Goal: Use online tool/utility: Utilize a website feature to perform a specific function

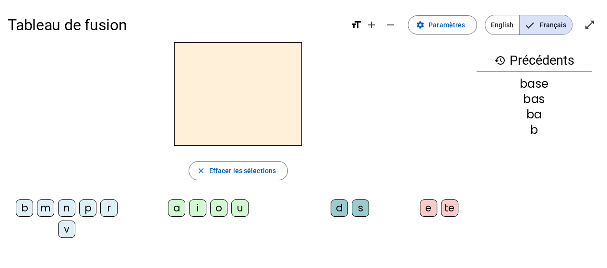
click at [65, 209] on div "n" at bounding box center [66, 208] width 17 height 17
click at [220, 209] on div "o" at bounding box center [218, 208] width 17 height 17
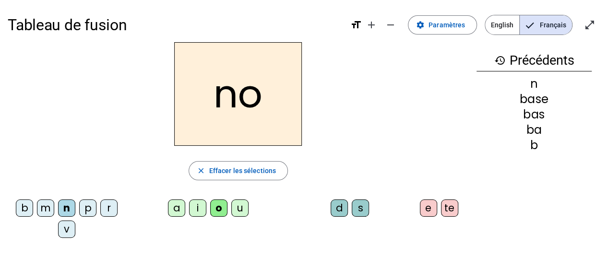
click at [442, 207] on div "te" at bounding box center [449, 208] width 17 height 17
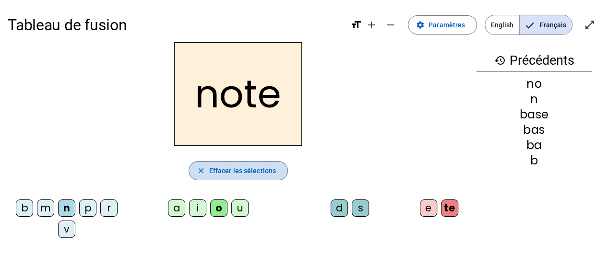
click at [262, 171] on span "Effacer les sélections" at bounding box center [242, 171] width 67 height 12
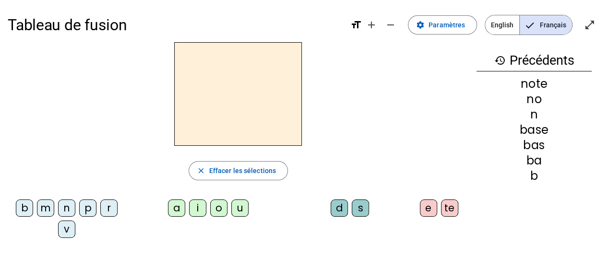
click at [63, 230] on div "v" at bounding box center [66, 229] width 17 height 17
click at [216, 211] on div "o" at bounding box center [218, 208] width 17 height 17
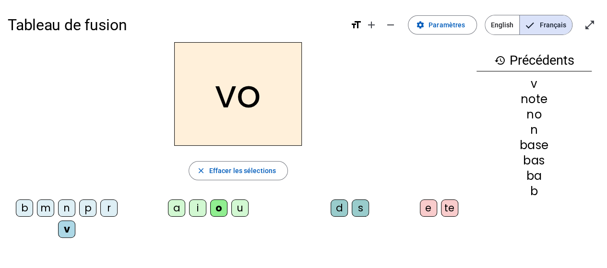
click at [448, 212] on div "te" at bounding box center [449, 208] width 17 height 17
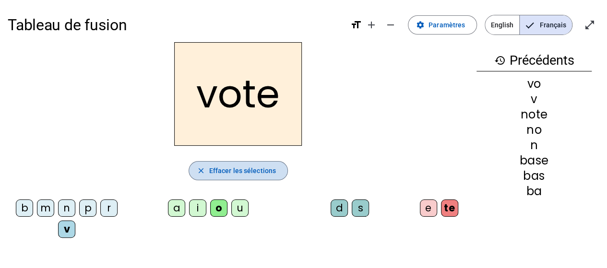
click at [260, 176] on span "Effacer les sélections" at bounding box center [242, 171] width 67 height 12
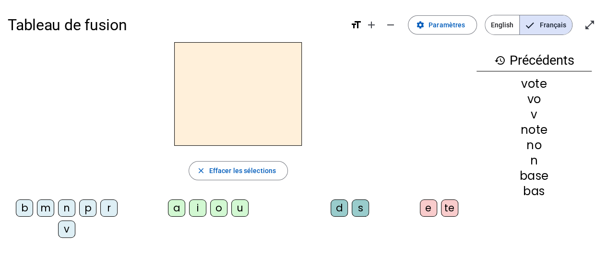
click at [67, 228] on div "v" at bounding box center [66, 229] width 17 height 17
click at [201, 210] on div "i" at bounding box center [197, 208] width 17 height 17
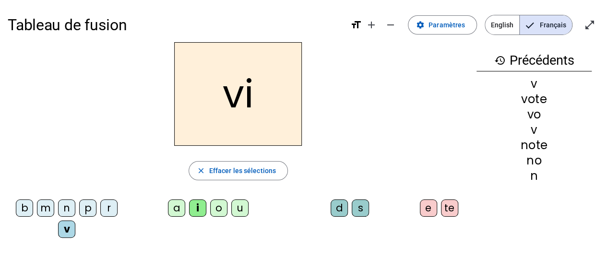
click at [448, 215] on div "te" at bounding box center [449, 208] width 17 height 17
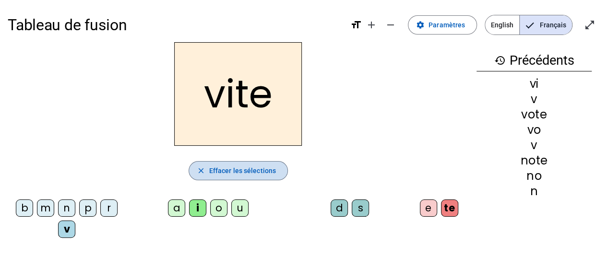
click at [233, 161] on span "button" at bounding box center [238, 170] width 98 height 23
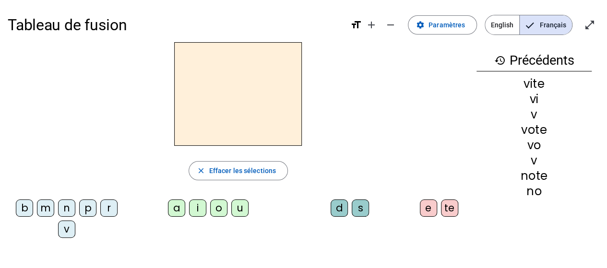
click at [68, 231] on div "v" at bounding box center [66, 229] width 17 height 17
click at [198, 210] on div "i" at bounding box center [197, 208] width 17 height 17
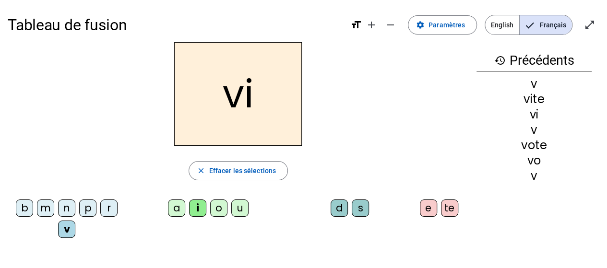
click at [337, 211] on div "d" at bounding box center [339, 208] width 17 height 17
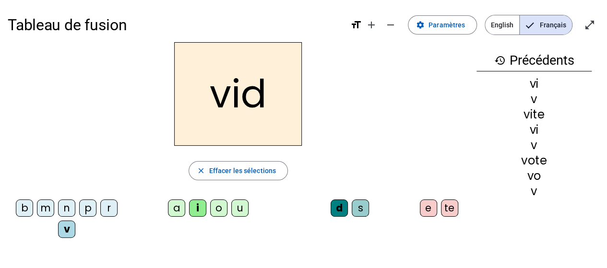
click at [428, 208] on div "e" at bounding box center [428, 208] width 17 height 17
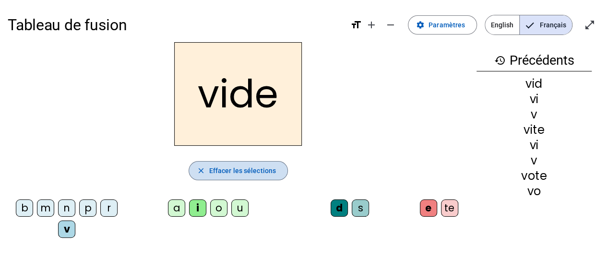
click at [256, 172] on span "Effacer les sélections" at bounding box center [242, 171] width 67 height 12
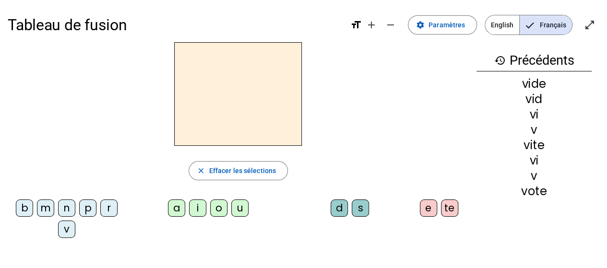
click at [110, 210] on div "r" at bounding box center [108, 208] width 17 height 17
click at [193, 210] on div "i" at bounding box center [197, 208] width 17 height 17
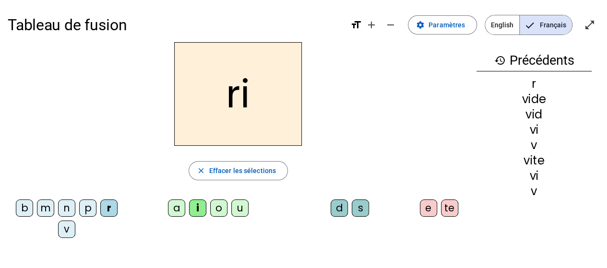
click at [339, 209] on div "d" at bounding box center [339, 208] width 17 height 17
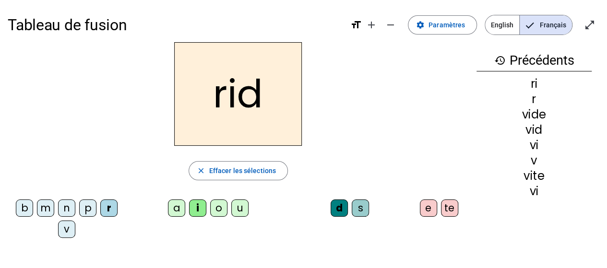
click at [425, 212] on div "e" at bounding box center [428, 208] width 17 height 17
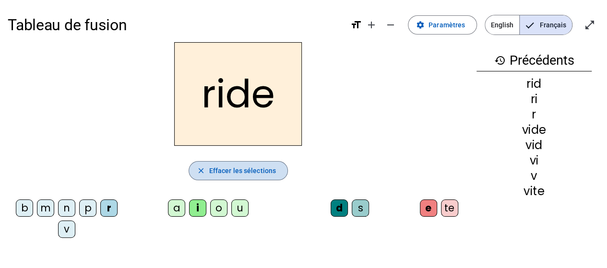
click at [263, 172] on span "Effacer les sélections" at bounding box center [242, 171] width 67 height 12
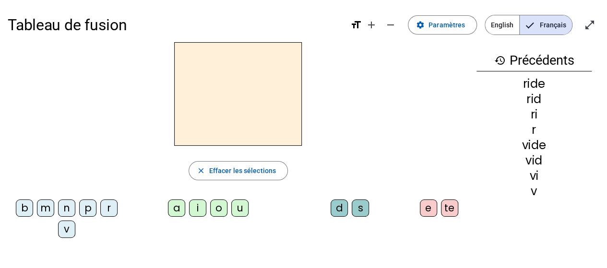
click at [113, 212] on div "r" at bounding box center [108, 208] width 17 height 17
click at [243, 212] on div "u" at bounding box center [239, 208] width 17 height 17
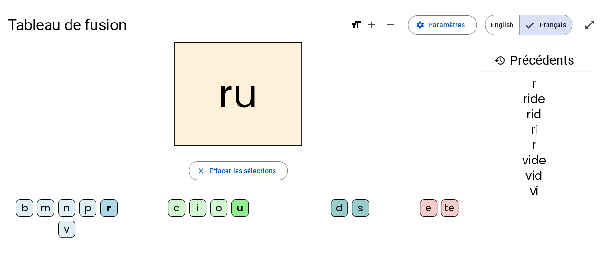
click at [340, 207] on div "d" at bounding box center [339, 208] width 17 height 17
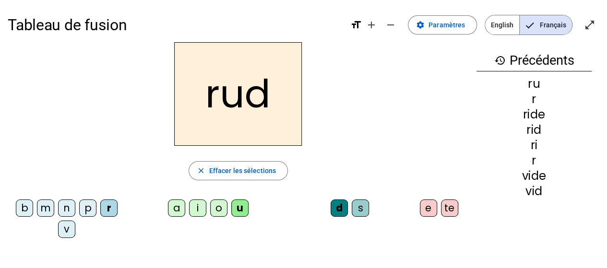
click at [429, 209] on div "e" at bounding box center [428, 208] width 17 height 17
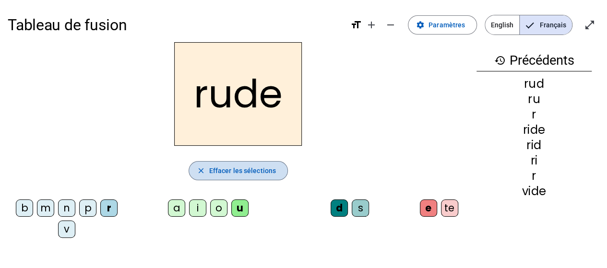
click at [230, 165] on span "Effacer les sélections" at bounding box center [242, 171] width 67 height 12
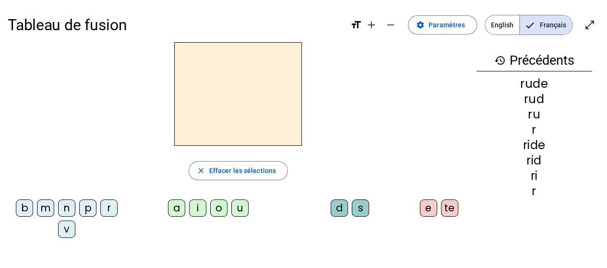
click at [42, 208] on div "m" at bounding box center [45, 208] width 17 height 17
click at [241, 205] on div "u" at bounding box center [239, 208] width 17 height 17
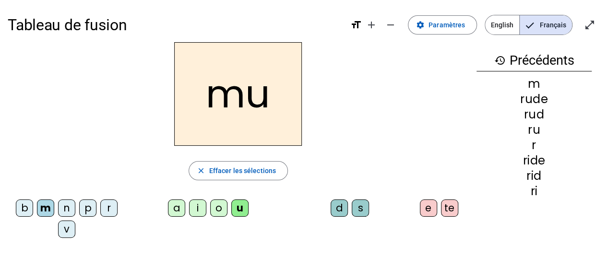
click at [363, 206] on div "s" at bounding box center [360, 208] width 17 height 17
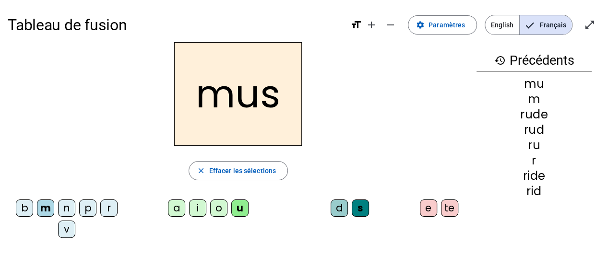
click at [427, 212] on div "e" at bounding box center [428, 208] width 17 height 17
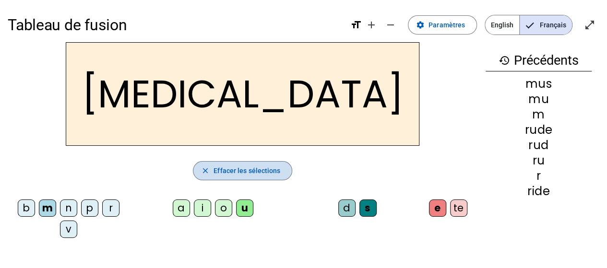
click at [262, 174] on span "Effacer les sélections" at bounding box center [247, 171] width 67 height 12
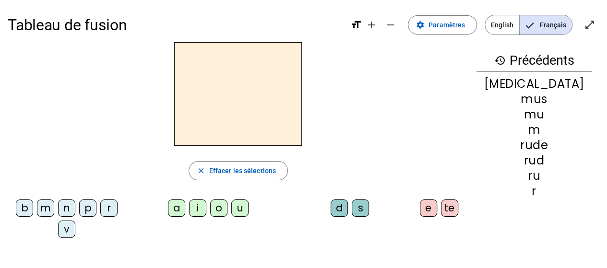
click at [24, 208] on div "b" at bounding box center [24, 208] width 17 height 17
click at [178, 210] on div "a" at bounding box center [176, 208] width 17 height 17
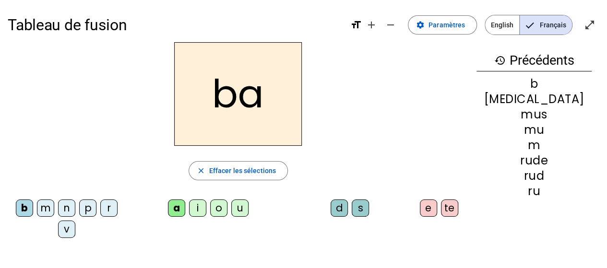
click at [361, 210] on div "s" at bounding box center [360, 208] width 17 height 17
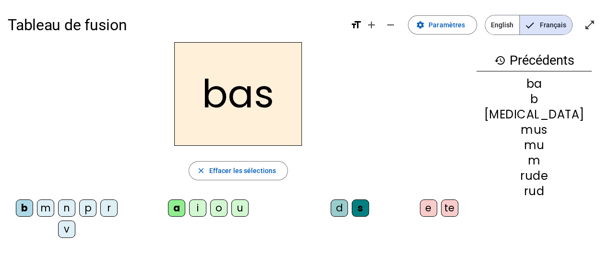
click at [428, 210] on div "e" at bounding box center [428, 208] width 17 height 17
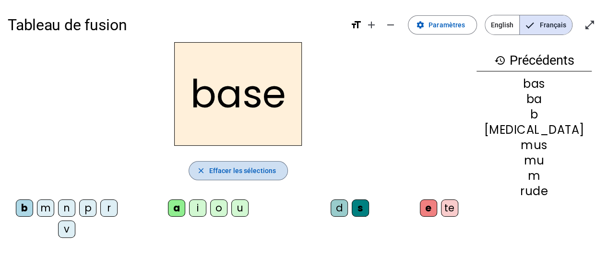
click at [223, 177] on span "button" at bounding box center [238, 170] width 98 height 23
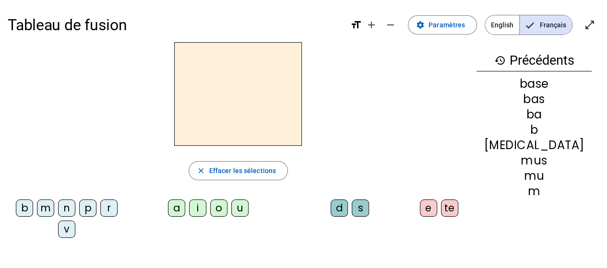
click at [24, 207] on div "b" at bounding box center [24, 208] width 17 height 17
click at [172, 209] on div "a" at bounding box center [176, 208] width 17 height 17
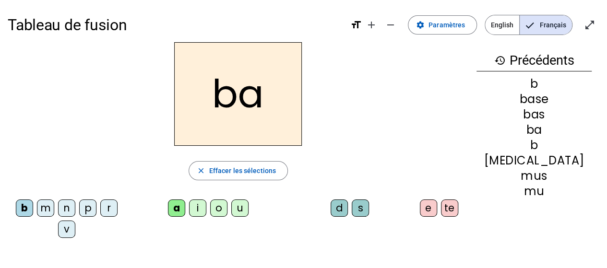
click at [361, 212] on div "s" at bounding box center [360, 208] width 17 height 17
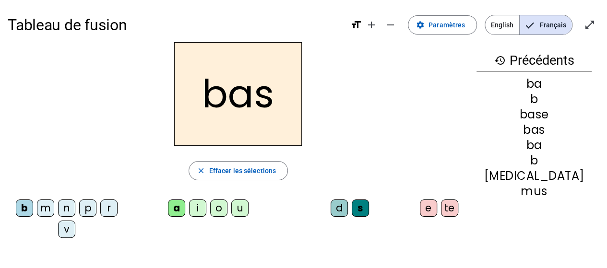
click at [429, 208] on div "e" at bounding box center [428, 208] width 17 height 17
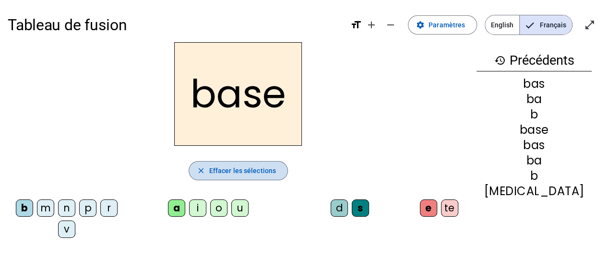
click at [252, 165] on span "Effacer les sélections" at bounding box center [242, 171] width 67 height 12
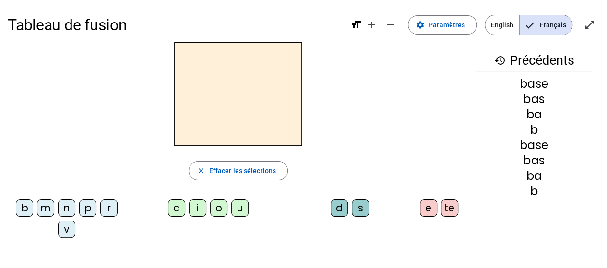
click at [26, 206] on div "b" at bounding box center [24, 208] width 17 height 17
click at [179, 205] on div "a" at bounding box center [176, 208] width 17 height 17
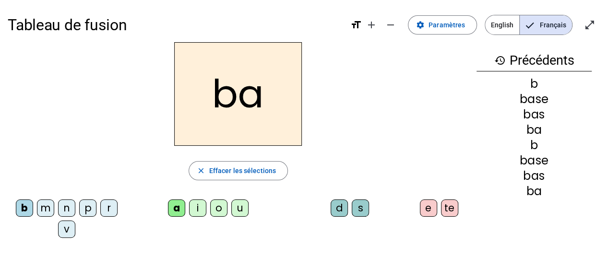
click at [360, 211] on div "s" at bounding box center [360, 208] width 17 height 17
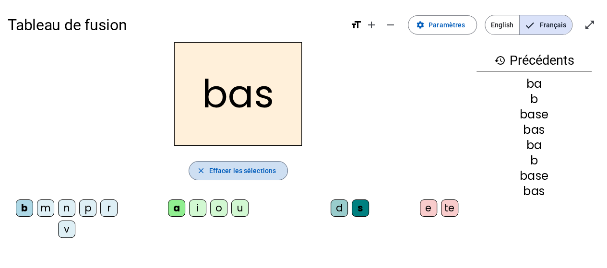
click at [261, 176] on span "button" at bounding box center [238, 170] width 98 height 23
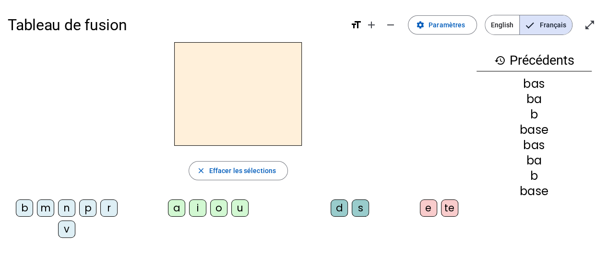
click at [89, 210] on div "p" at bounding box center [87, 208] width 17 height 17
click at [171, 214] on div "a" at bounding box center [176, 208] width 17 height 17
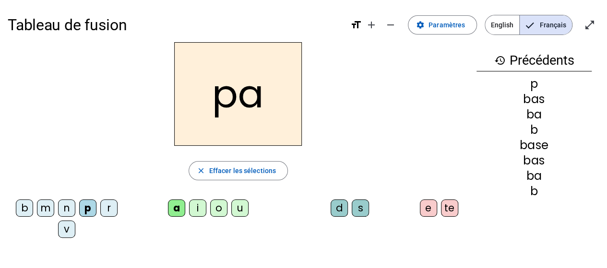
click at [362, 216] on div "s" at bounding box center [360, 208] width 17 height 17
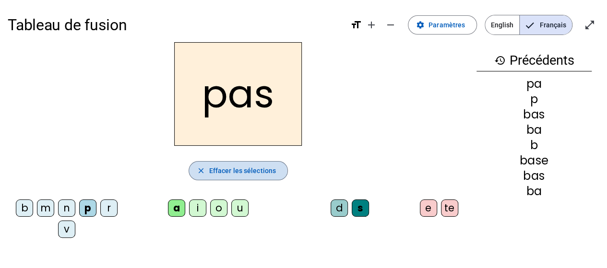
click at [230, 170] on span "Effacer les sélections" at bounding box center [242, 171] width 67 height 12
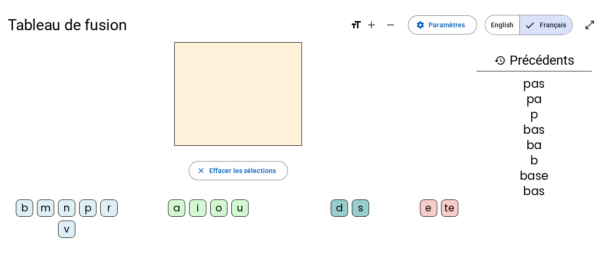
click at [498, 60] on mat-icon "history" at bounding box center [500, 61] width 12 height 12
click at [542, 61] on h3 "history Précédents" at bounding box center [534, 61] width 115 height 22
click at [583, 25] on span "Entrer en plein écran" at bounding box center [590, 24] width 23 height 23
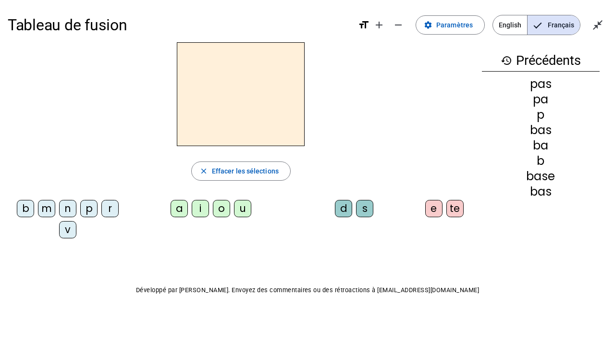
click at [386, 99] on div at bounding box center [241, 94] width 466 height 104
click at [254, 176] on span "Effacer les sélections" at bounding box center [245, 171] width 67 height 12
click at [45, 208] on div "m" at bounding box center [46, 208] width 17 height 17
click at [224, 213] on div "o" at bounding box center [221, 208] width 17 height 17
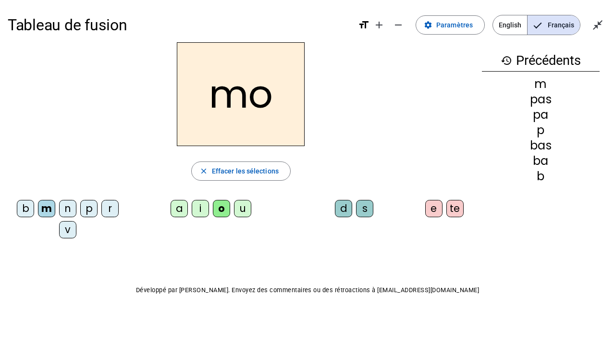
click at [454, 216] on div "te" at bounding box center [454, 208] width 17 height 17
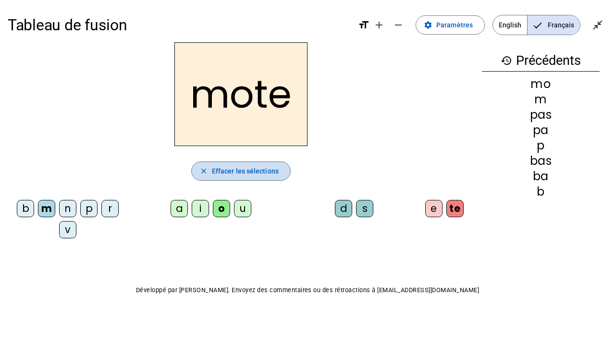
click at [251, 173] on span "Effacer les sélections" at bounding box center [245, 171] width 67 height 12
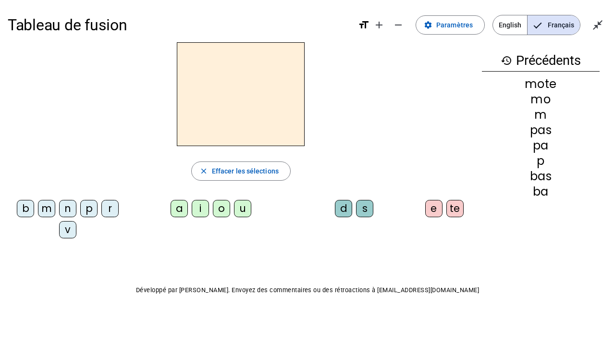
click at [67, 228] on div "v" at bounding box center [67, 229] width 17 height 17
click at [225, 208] on div "o" at bounding box center [221, 208] width 17 height 17
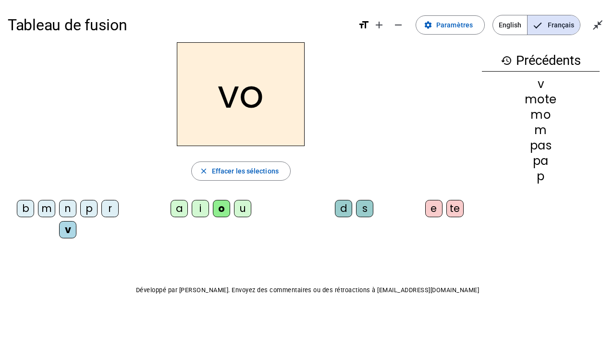
click at [457, 210] on div "te" at bounding box center [454, 208] width 17 height 17
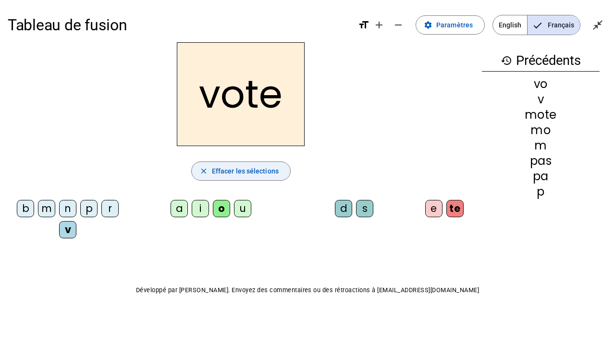
click at [258, 174] on span "Effacer les sélections" at bounding box center [245, 171] width 67 height 12
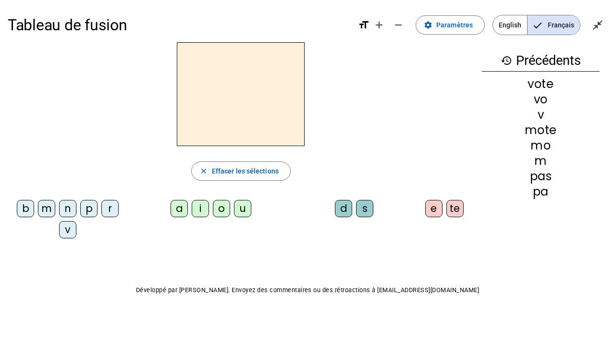
click at [112, 209] on div "r" at bounding box center [109, 208] width 17 height 17
click at [240, 206] on div "u" at bounding box center [242, 208] width 17 height 17
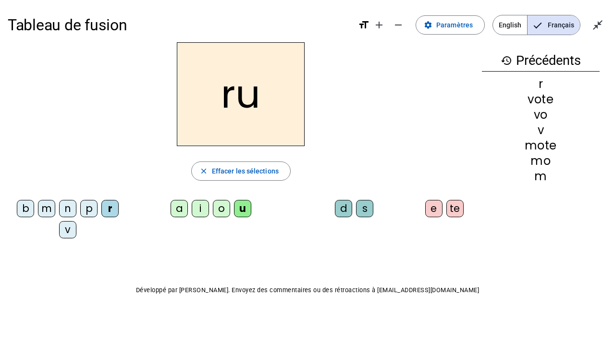
click at [338, 211] on div "d" at bounding box center [343, 208] width 17 height 17
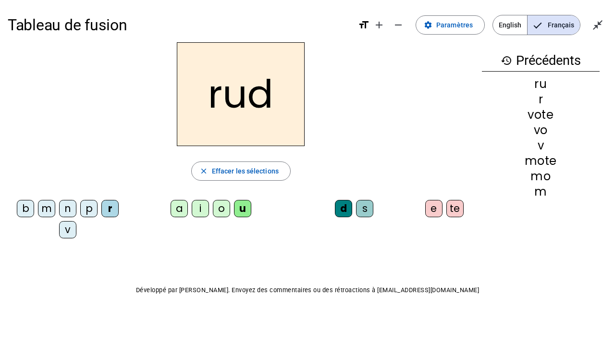
click at [435, 209] on div "e" at bounding box center [433, 208] width 17 height 17
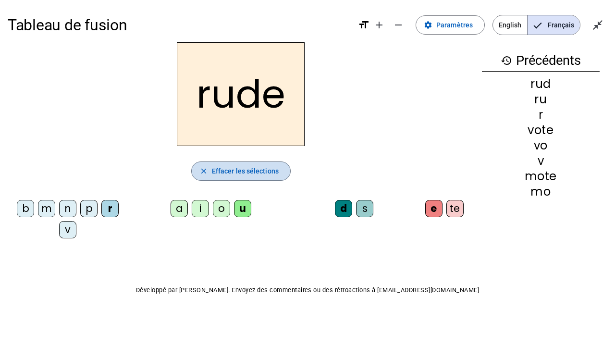
click at [234, 172] on span "Effacer les sélections" at bounding box center [245, 171] width 67 height 12
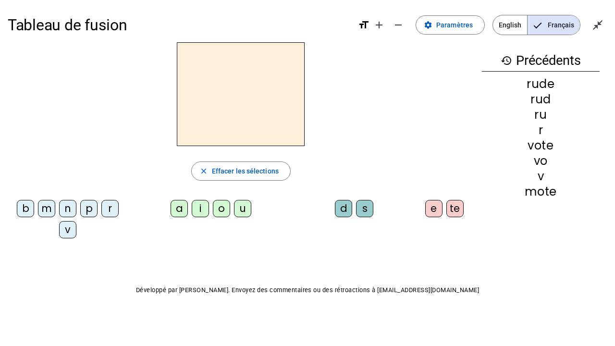
click at [21, 208] on div "b" at bounding box center [25, 208] width 17 height 17
click at [248, 214] on div "u" at bounding box center [242, 208] width 17 height 17
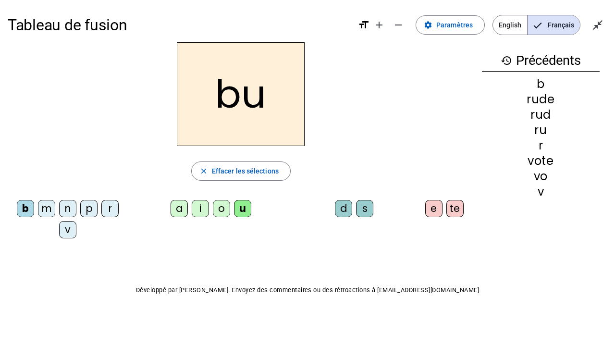
click at [365, 209] on div "s" at bounding box center [364, 208] width 17 height 17
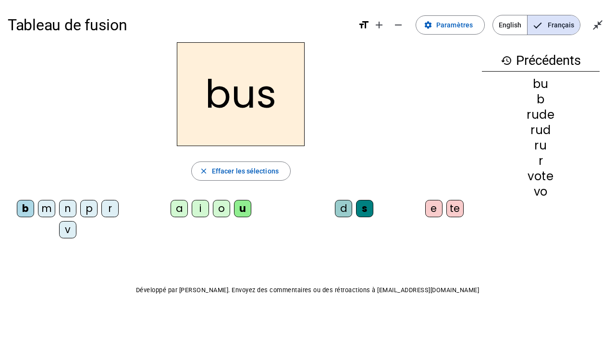
click at [434, 209] on div "e" at bounding box center [433, 208] width 17 height 17
